Goal: Task Accomplishment & Management: Manage account settings

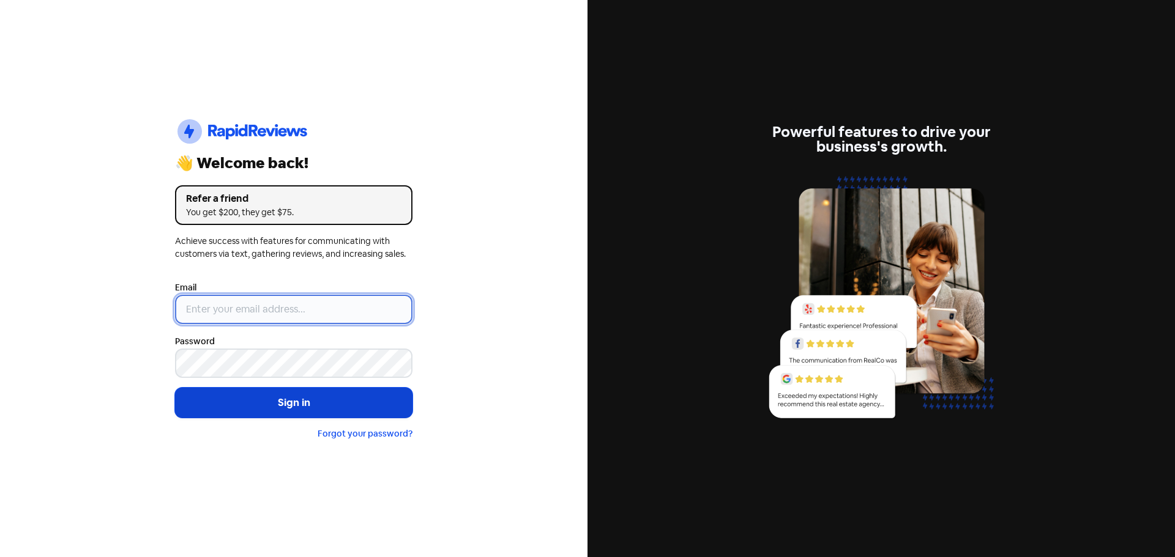
type input "[EMAIL_ADDRESS][DOMAIN_NAME]"
click at [275, 404] on button "Sign in" at bounding box center [293, 403] width 237 height 31
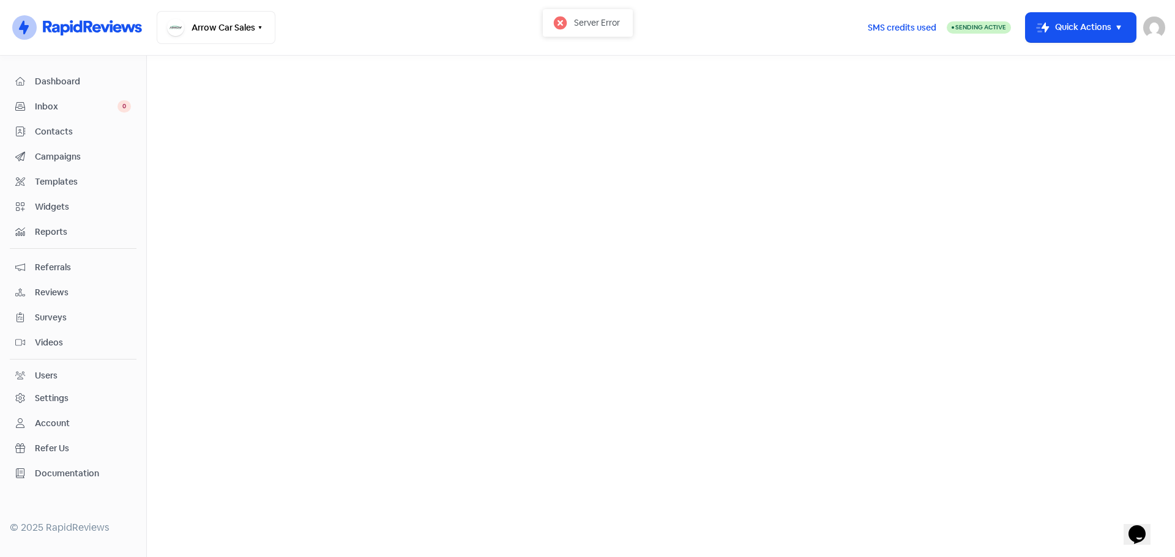
click at [58, 295] on span "Reviews" at bounding box center [83, 292] width 96 height 13
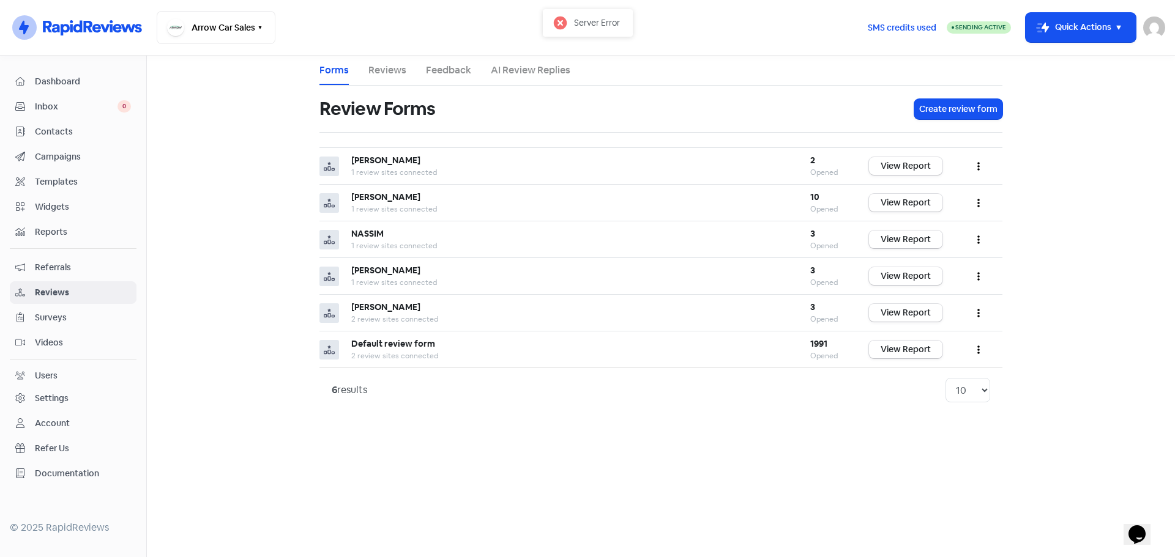
click at [384, 70] on link "Reviews" at bounding box center [387, 70] width 38 height 15
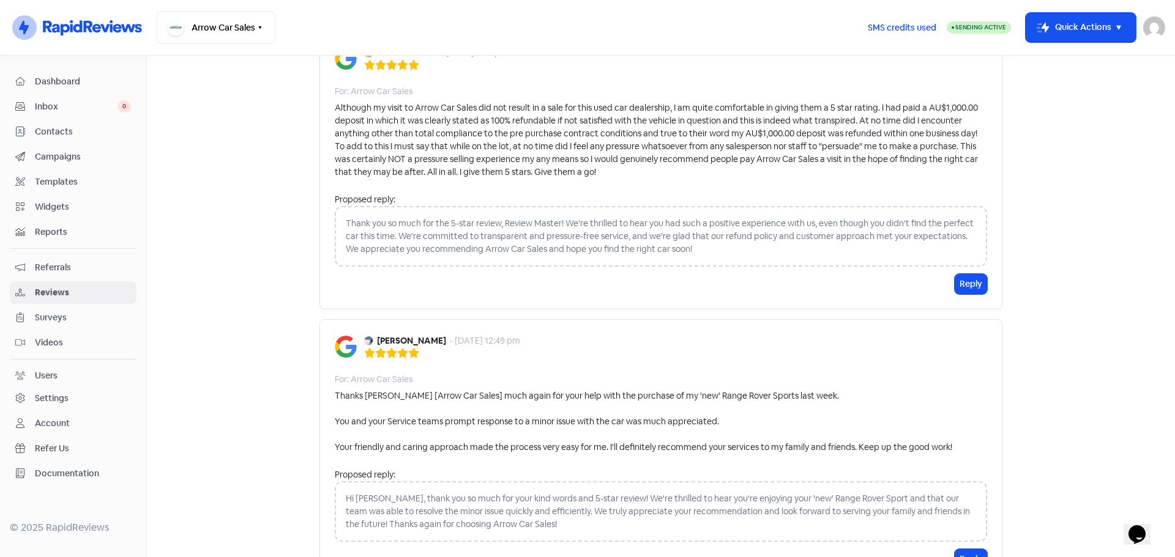
scroll to position [1953, 0]
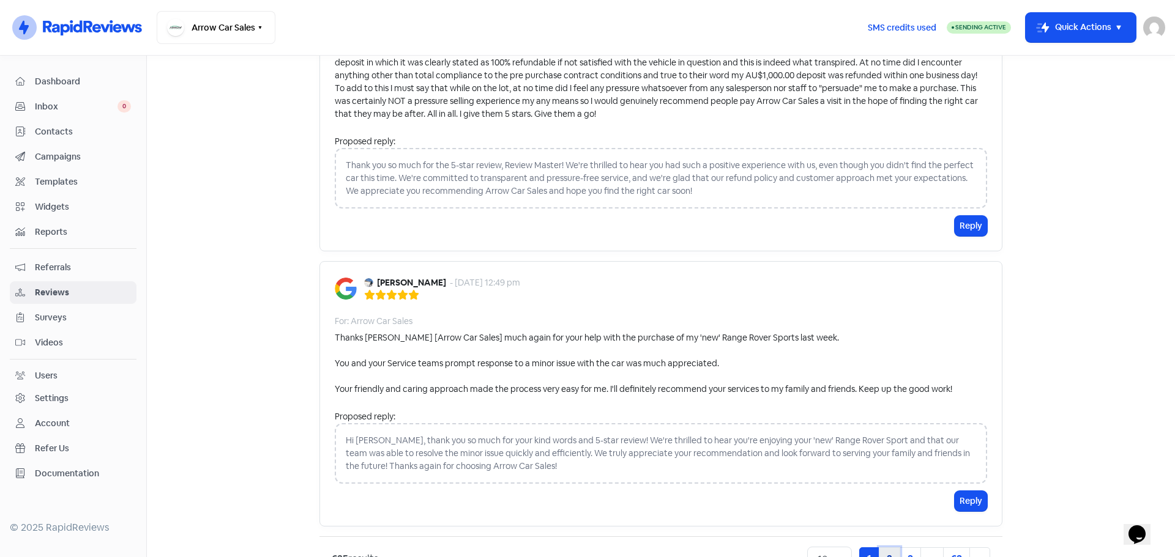
click at [884, 548] on link "2" at bounding box center [889, 559] width 21 height 23
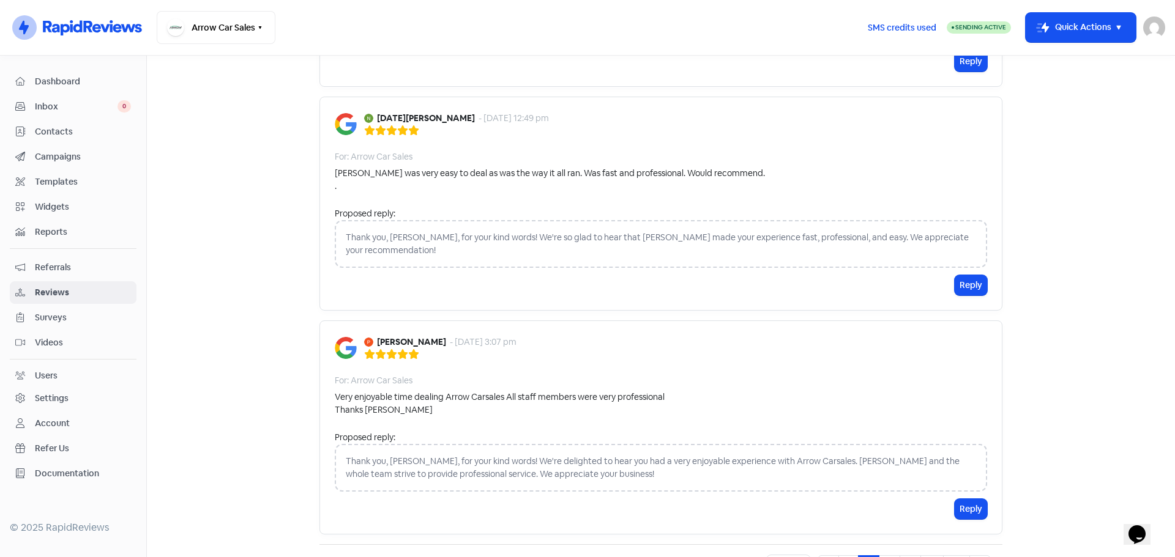
scroll to position [1979, 0]
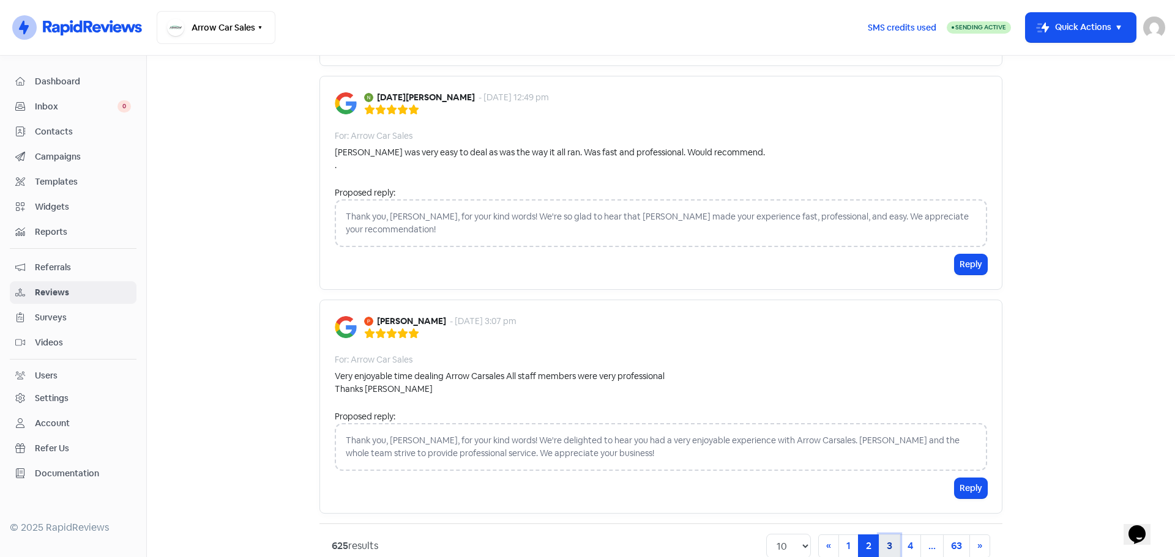
click at [884, 535] on link "3" at bounding box center [889, 546] width 21 height 23
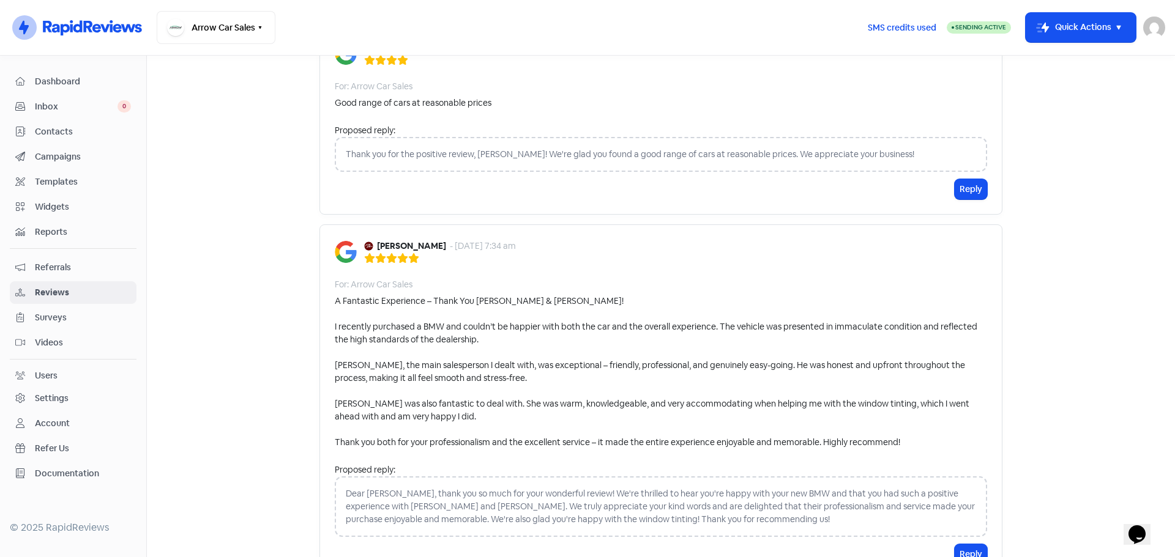
scroll to position [1873, 0]
